Goal: Information Seeking & Learning: Check status

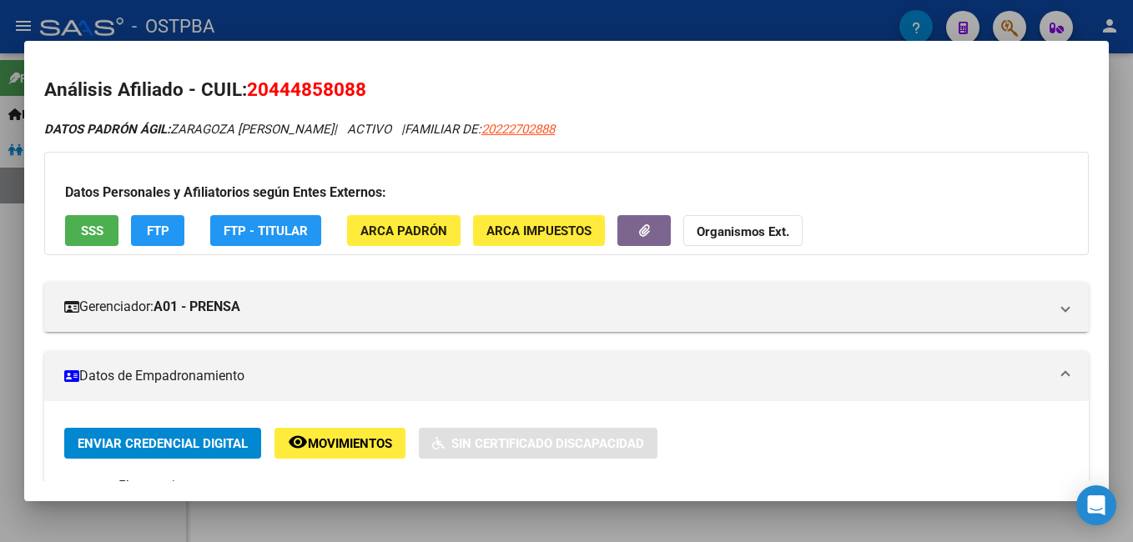
scroll to position [250, 0]
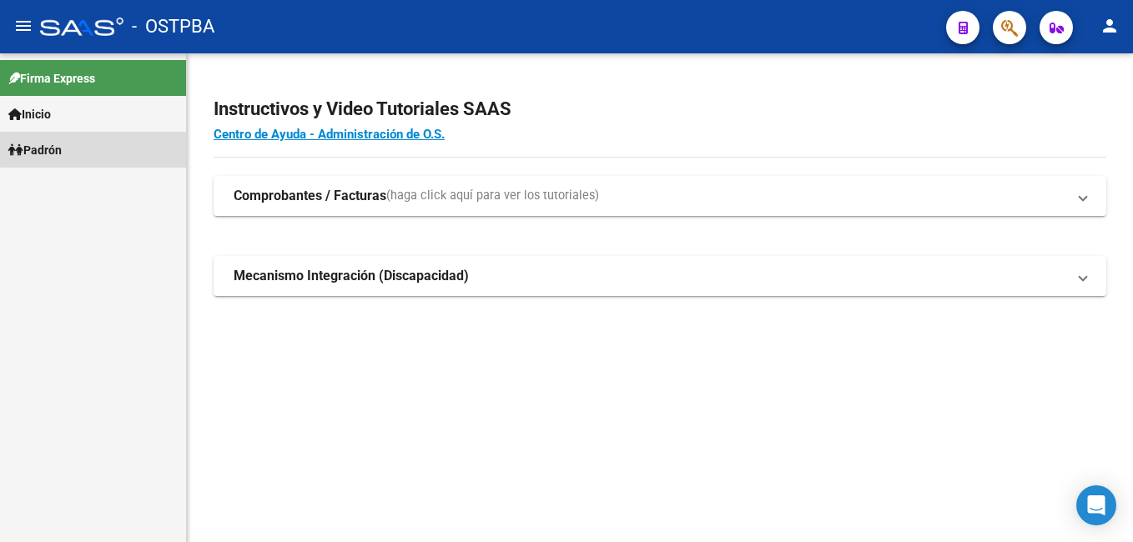
click at [93, 149] on link "Padrón" at bounding box center [93, 150] width 186 height 36
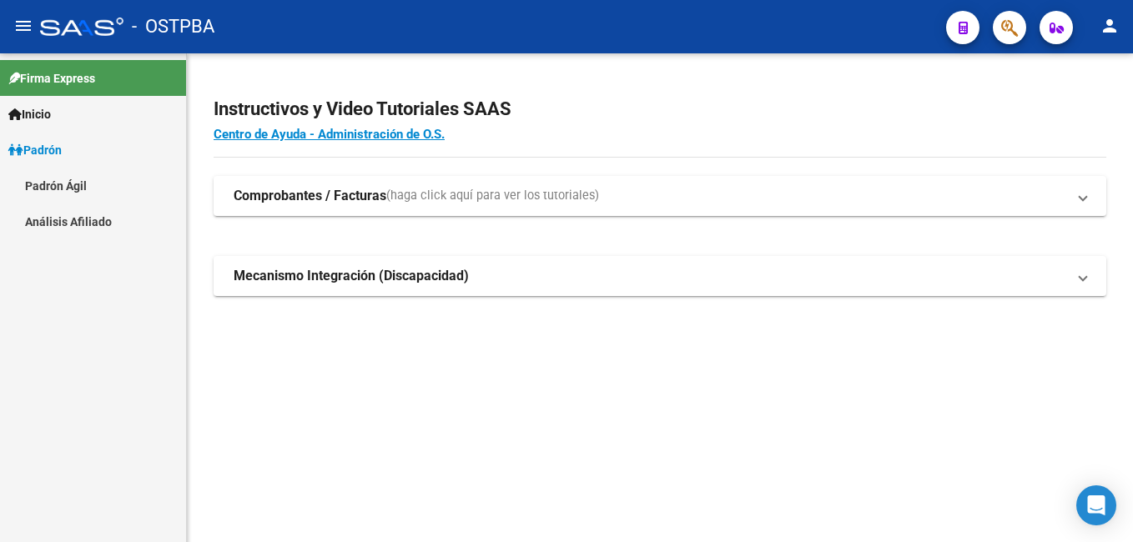
click at [83, 184] on link "Padrón Ágil" at bounding box center [93, 186] width 186 height 36
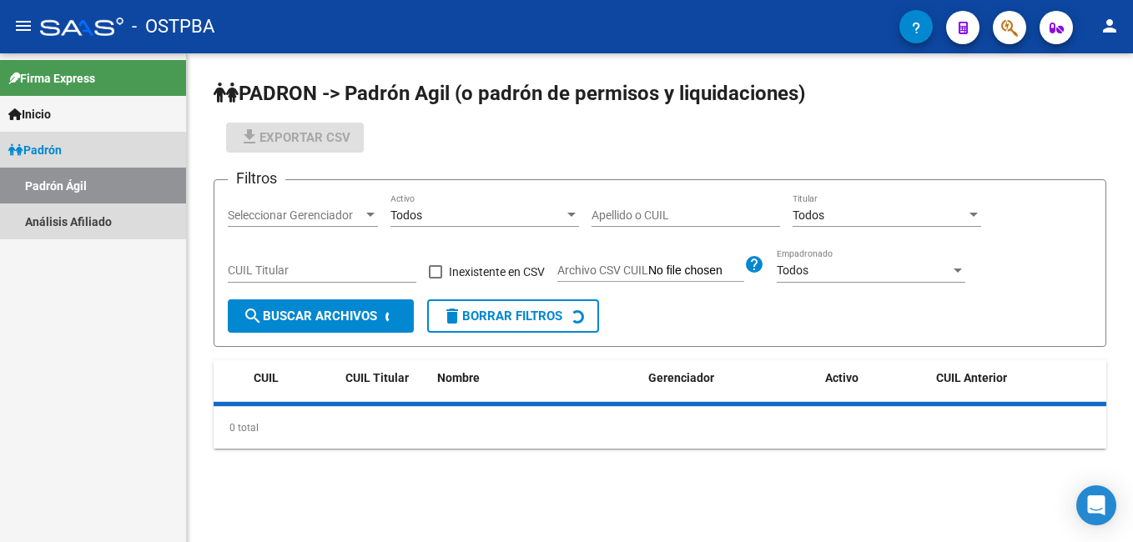
click at [83, 184] on link "Padrón Ágil" at bounding box center [93, 186] width 186 height 36
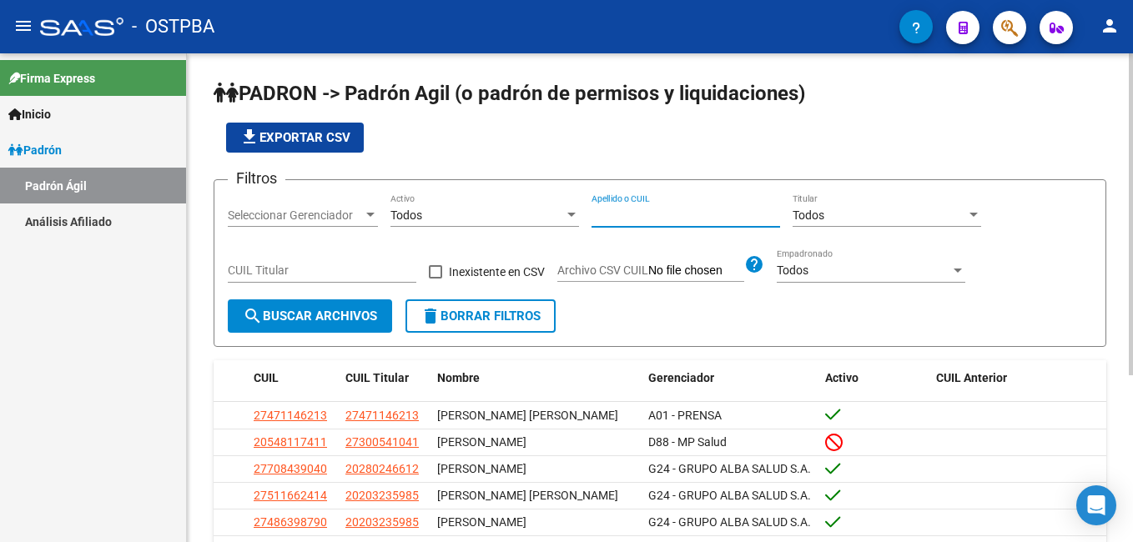
click at [600, 214] on input "Apellido o CUIL" at bounding box center [686, 216] width 189 height 14
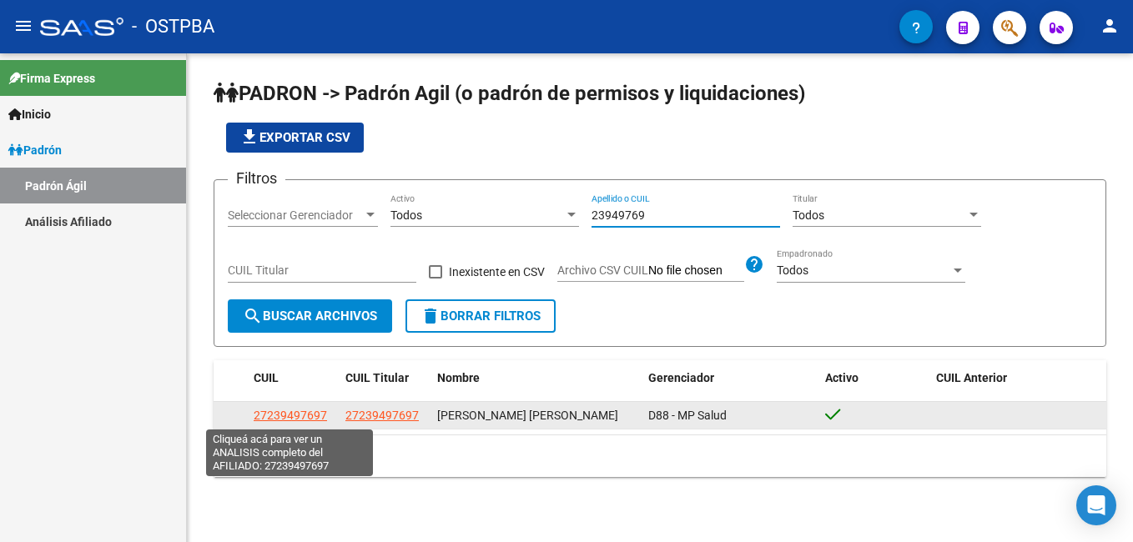
type input "23949769"
click at [295, 411] on span "27239497697" at bounding box center [290, 415] width 73 height 13
type textarea "27239497697"
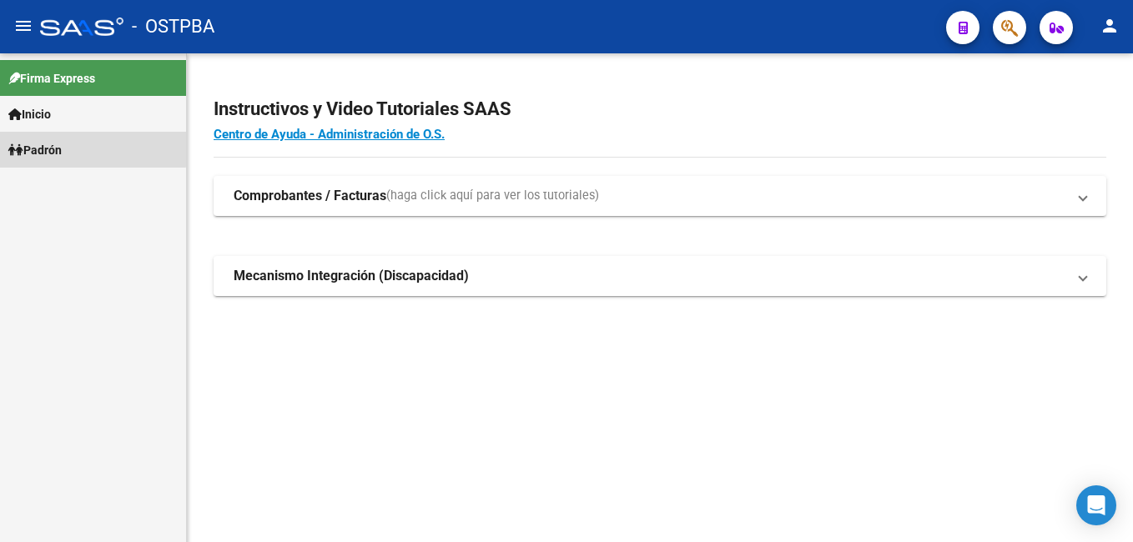
click at [42, 144] on span "Padrón" at bounding box center [34, 150] width 53 height 18
click at [42, 143] on span "Padrón" at bounding box center [34, 150] width 53 height 18
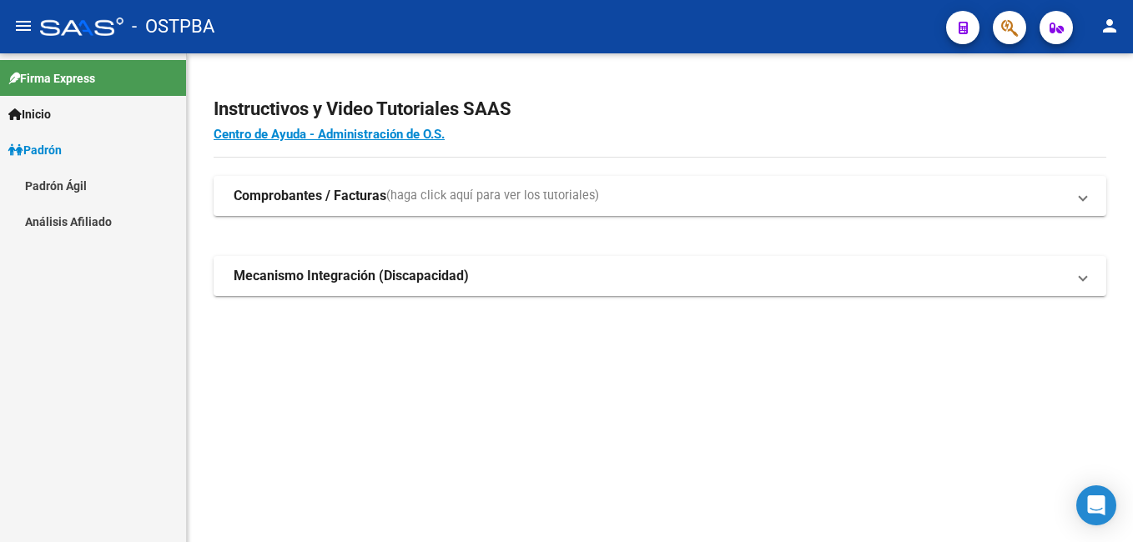
click at [58, 184] on link "Padrón Ágil" at bounding box center [93, 186] width 186 height 36
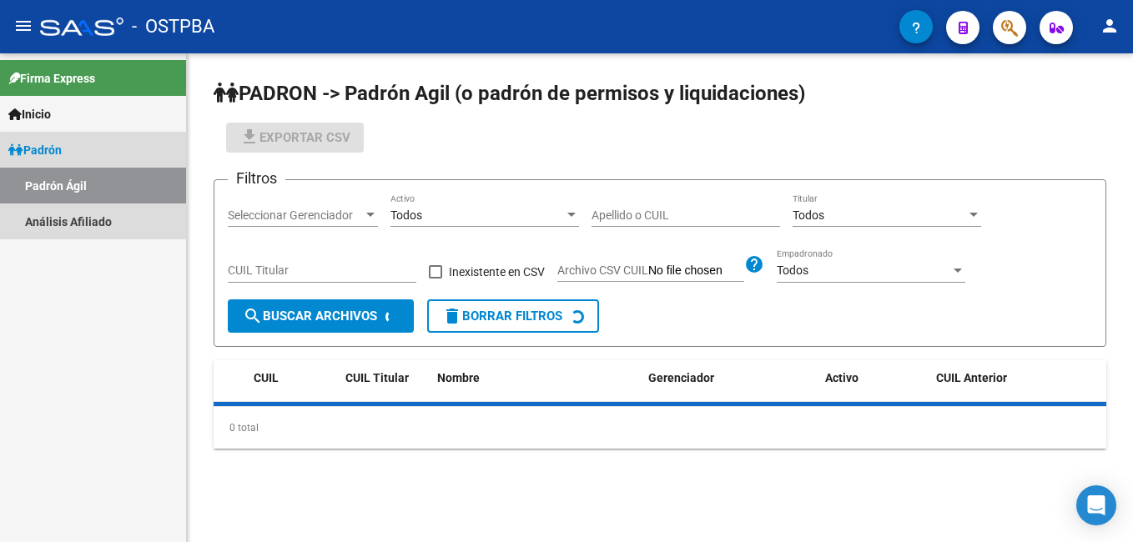
click at [58, 184] on link "Padrón Ágil" at bounding box center [93, 186] width 186 height 36
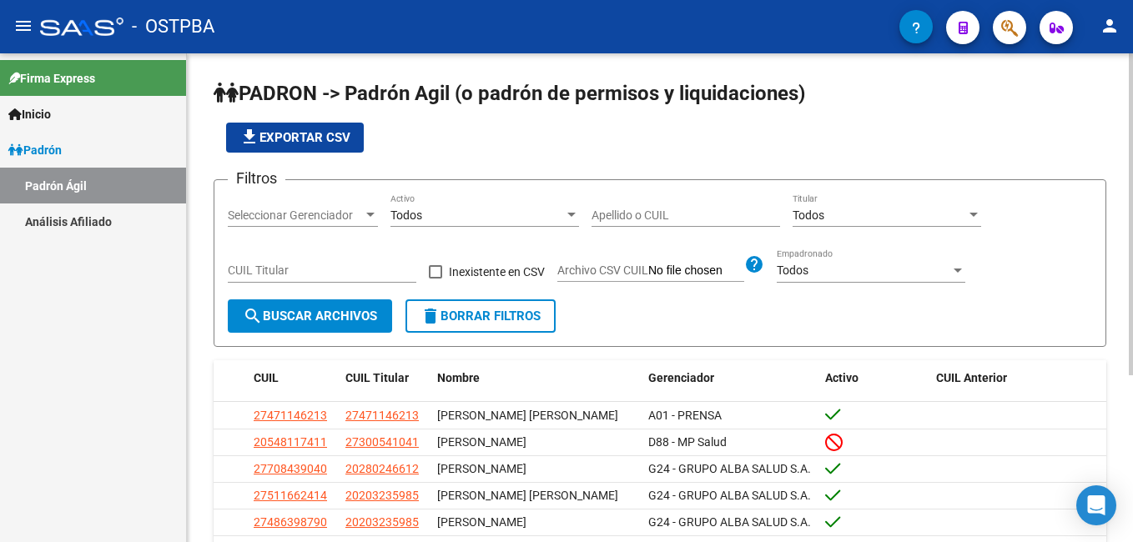
click at [600, 212] on input "Apellido o CUIL" at bounding box center [686, 216] width 189 height 14
